Goal: Task Accomplishment & Management: Use online tool/utility

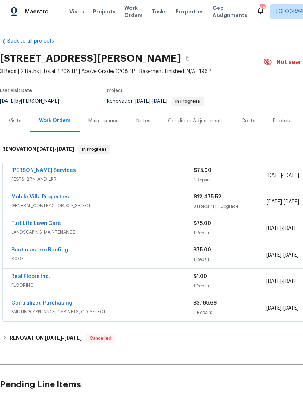
scroll to position [0, 0]
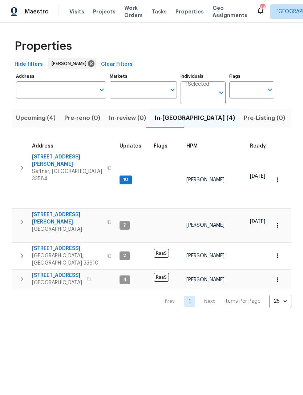
click at [46, 154] on span "807 Old Darby St" at bounding box center [67, 160] width 71 height 15
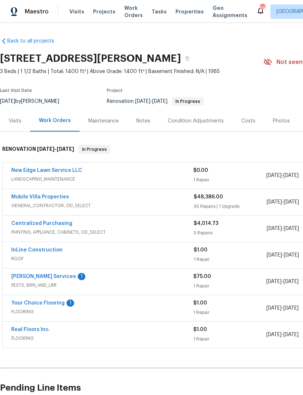
click at [21, 277] on link "[PERSON_NAME] Services" at bounding box center [43, 276] width 65 height 5
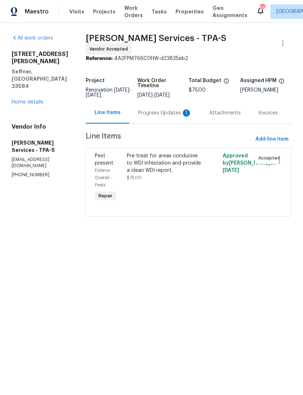
click at [163, 117] on div "Progress Updates 1" at bounding box center [165, 112] width 54 height 7
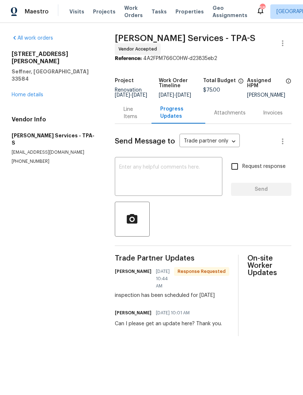
click at [33, 92] on link "Home details" at bounding box center [28, 94] width 32 height 5
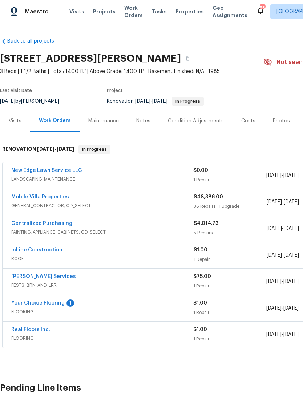
click at [26, 304] on link "Your Choice Flooring" at bounding box center [37, 302] width 53 height 5
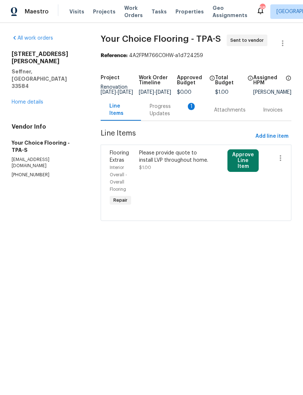
click at [155, 117] on div "Progress Updates 1" at bounding box center [173, 110] width 47 height 15
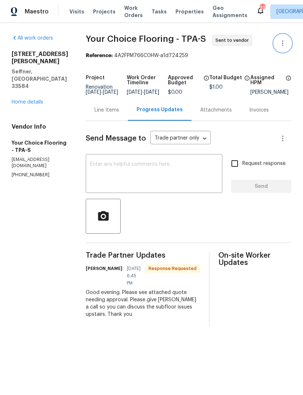
click at [284, 48] on button "button" at bounding box center [282, 42] width 17 height 17
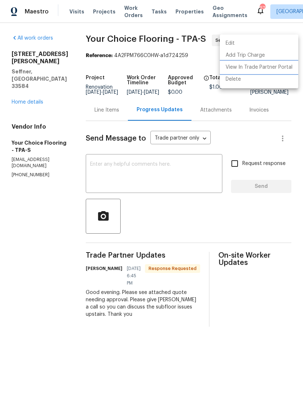
click at [233, 69] on li "View In Trade Partner Portal" at bounding box center [259, 67] width 78 height 12
